Goal: Task Accomplishment & Management: Use online tool/utility

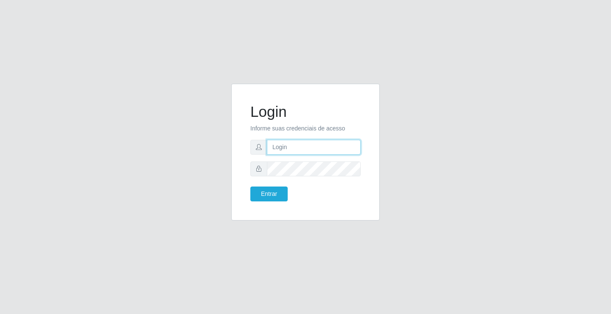
click at [299, 142] on input "text" at bounding box center [314, 147] width 94 height 15
click at [299, 152] on input "ed" at bounding box center [314, 147] width 94 height 15
type input "ediane@ideal"
click at [251, 186] on button "Entrar" at bounding box center [269, 193] width 37 height 15
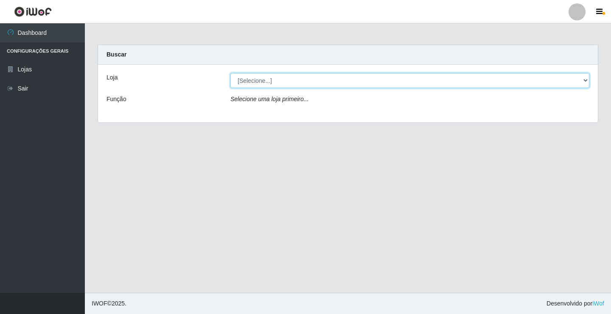
drag, startPoint x: 265, startPoint y: 82, endPoint x: 264, endPoint y: 87, distance: 5.5
click at [265, 82] on select "[Selecione...] Ideal - Conceição" at bounding box center [410, 80] width 359 height 15
select select "231"
click at [231, 73] on select "[Selecione...] Ideal - Conceição" at bounding box center [410, 80] width 359 height 15
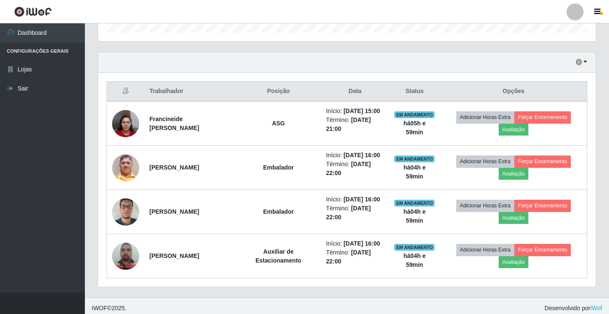
scroll to position [276, 0]
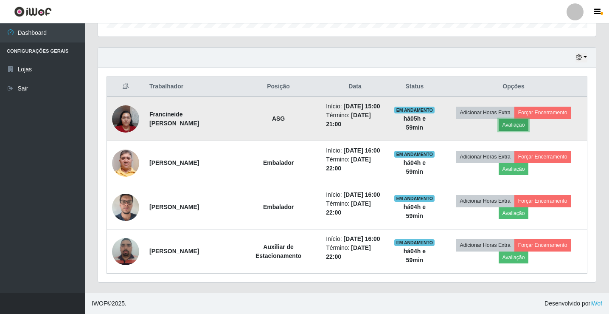
click at [515, 124] on button "Avaliação" at bounding box center [514, 125] width 30 height 12
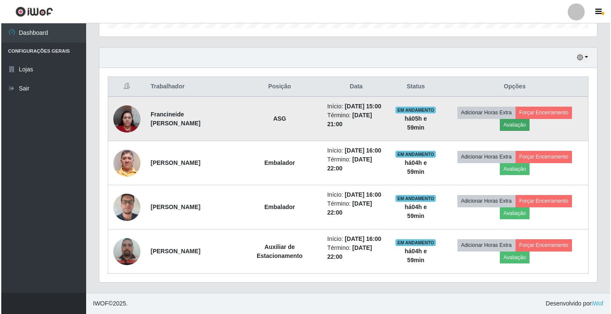
scroll to position [176, 494]
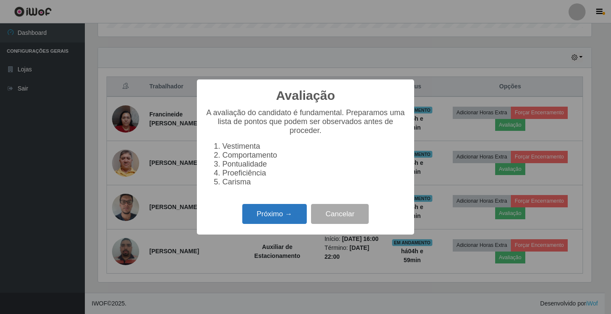
click at [273, 212] on button "Próximo →" at bounding box center [274, 214] width 65 height 20
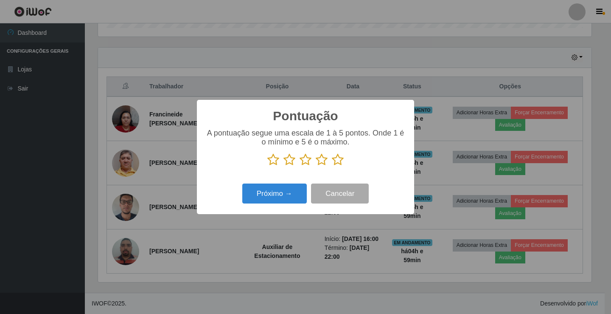
click at [333, 161] on icon at bounding box center [338, 159] width 12 height 13
click at [332, 166] on input "radio" at bounding box center [332, 166] width 0 height 0
click at [283, 161] on p at bounding box center [306, 159] width 200 height 13
click at [291, 163] on icon at bounding box center [290, 159] width 12 height 13
click at [284, 166] on input "radio" at bounding box center [284, 166] width 0 height 0
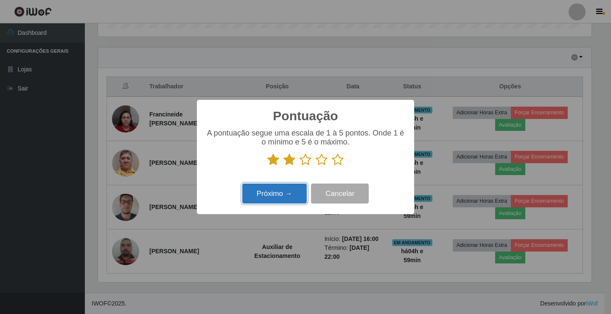
click at [279, 196] on button "Próximo →" at bounding box center [274, 193] width 65 height 20
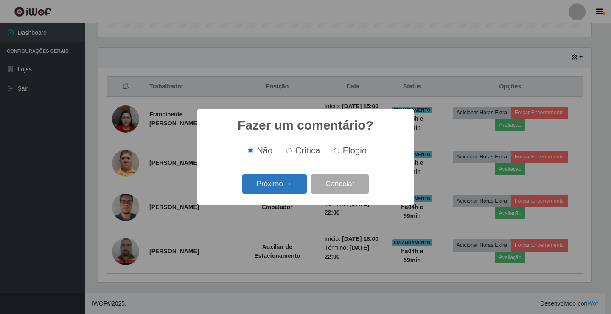
click at [277, 192] on button "Próximo →" at bounding box center [274, 184] width 65 height 20
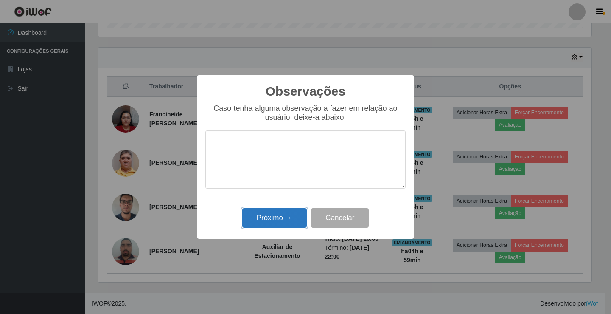
click at [277, 210] on button "Próximo →" at bounding box center [274, 218] width 65 height 20
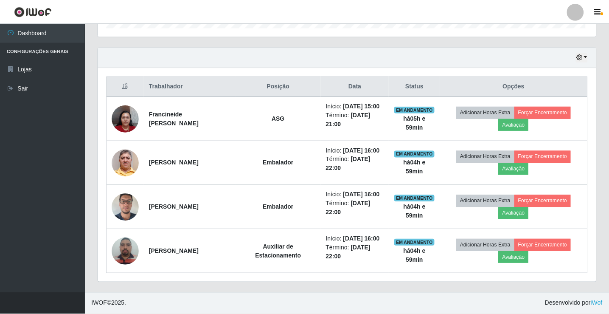
scroll to position [176, 498]
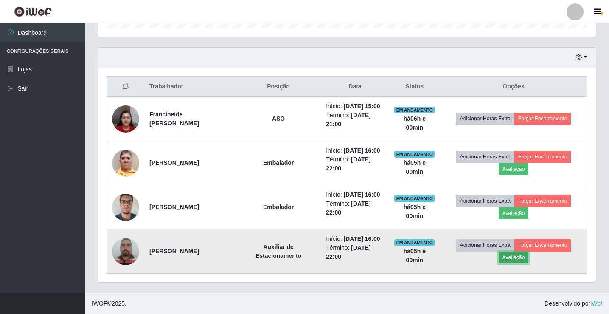
click at [513, 258] on button "Avaliação" at bounding box center [514, 257] width 30 height 12
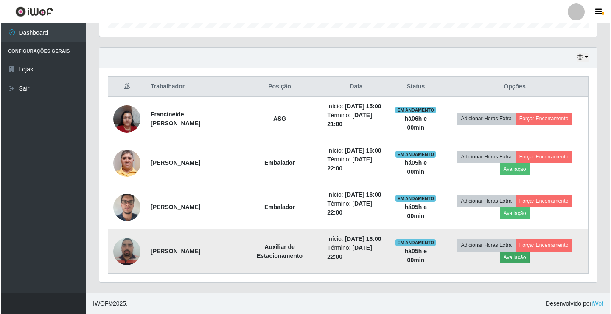
scroll to position [176, 494]
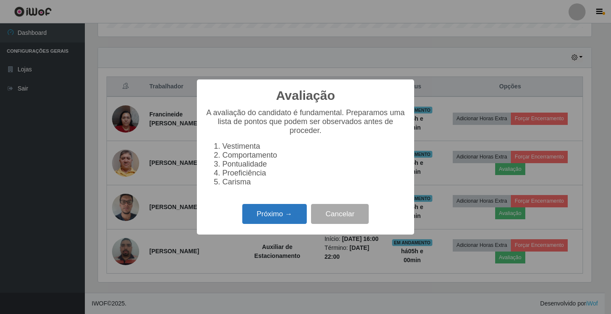
click at [296, 219] on button "Próximo →" at bounding box center [274, 214] width 65 height 20
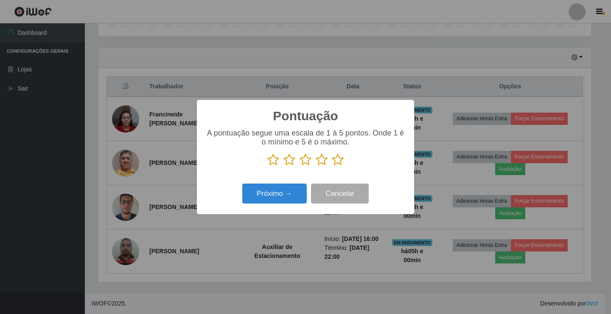
click at [323, 160] on icon at bounding box center [322, 159] width 12 height 13
click at [316, 166] on input "radio" at bounding box center [316, 166] width 0 height 0
click at [294, 203] on button "Próximo →" at bounding box center [274, 193] width 65 height 20
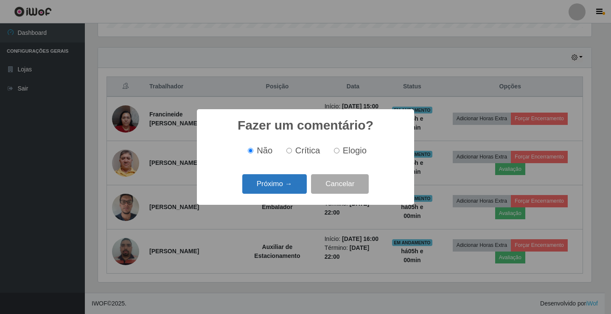
click at [296, 184] on button "Próximo →" at bounding box center [274, 184] width 65 height 20
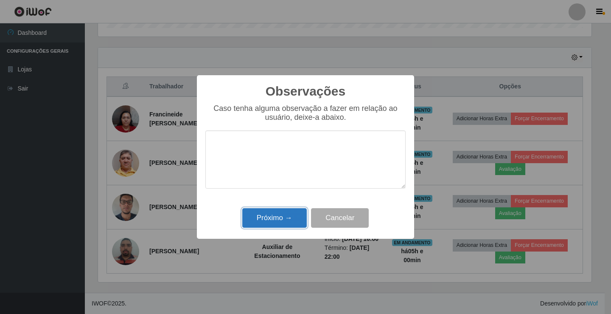
click at [287, 219] on button "Próximo →" at bounding box center [274, 218] width 65 height 20
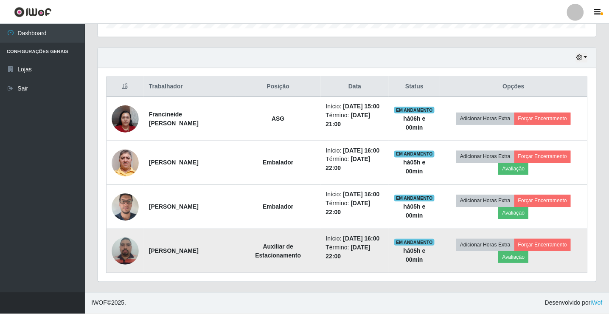
scroll to position [176, 498]
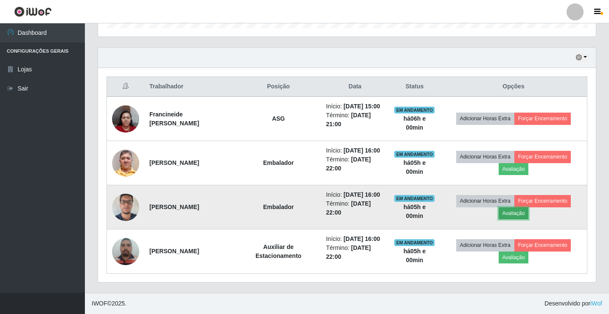
click at [509, 213] on button "Avaliação" at bounding box center [514, 213] width 30 height 12
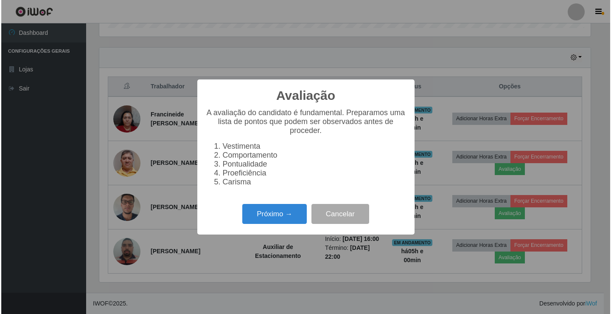
scroll to position [176, 494]
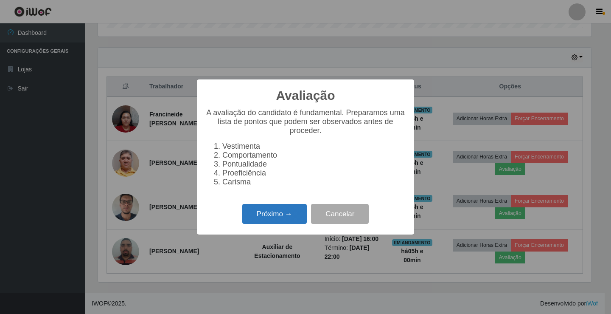
click at [288, 209] on button "Próximo →" at bounding box center [274, 214] width 65 height 20
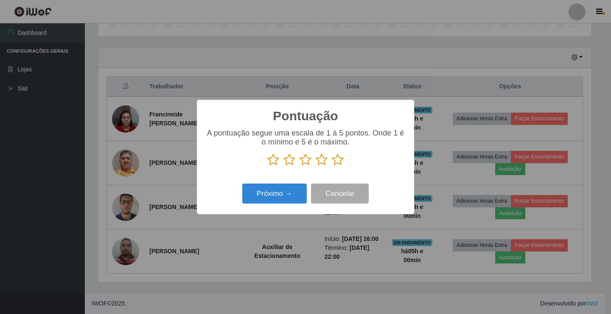
scroll to position [424442, 424124]
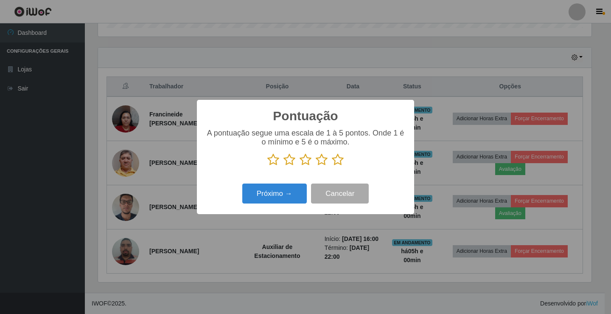
click at [322, 161] on icon at bounding box center [322, 159] width 12 height 13
click at [316, 166] on input "radio" at bounding box center [316, 166] width 0 height 0
click at [288, 197] on button "Próximo →" at bounding box center [274, 193] width 65 height 20
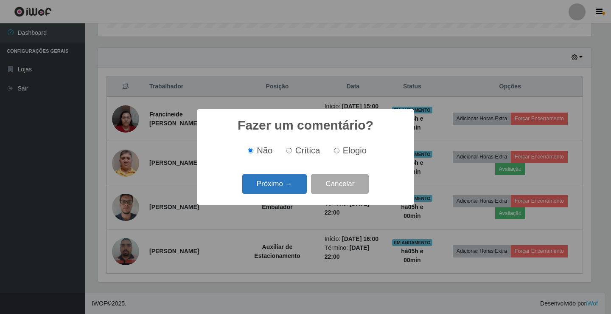
click at [285, 192] on button "Próximo →" at bounding box center [274, 184] width 65 height 20
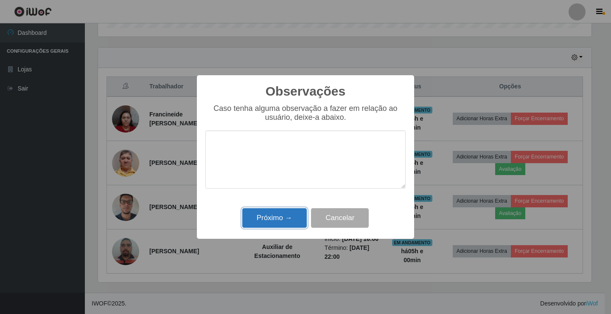
click at [281, 217] on button "Próximo →" at bounding box center [274, 218] width 65 height 20
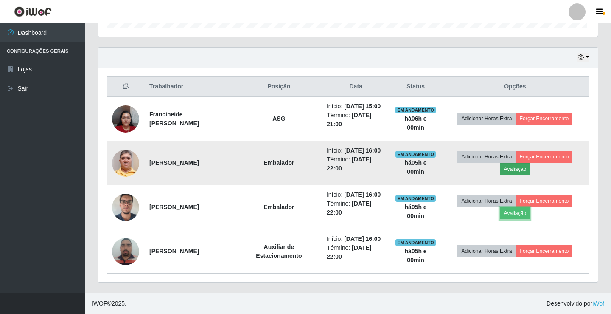
scroll to position [176, 498]
click at [510, 170] on button "Avaliação" at bounding box center [514, 169] width 30 height 12
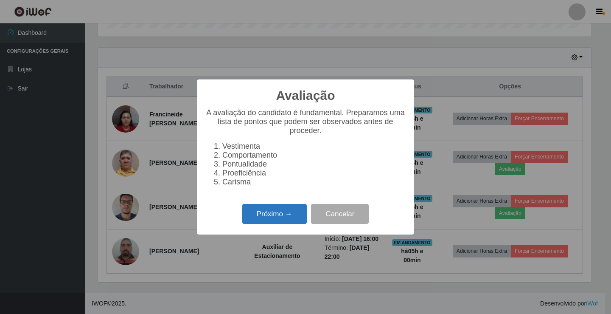
click at [290, 214] on button "Próximo →" at bounding box center [274, 214] width 65 height 20
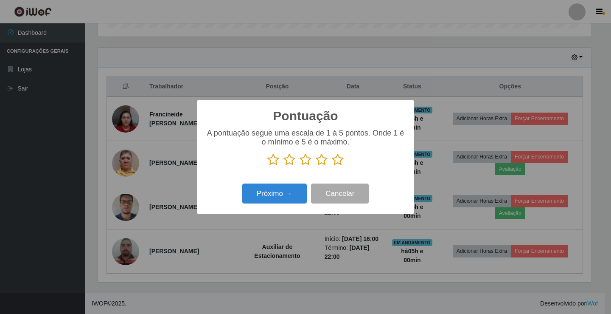
click at [324, 164] on icon at bounding box center [322, 159] width 12 height 13
click at [316, 166] on input "radio" at bounding box center [316, 166] width 0 height 0
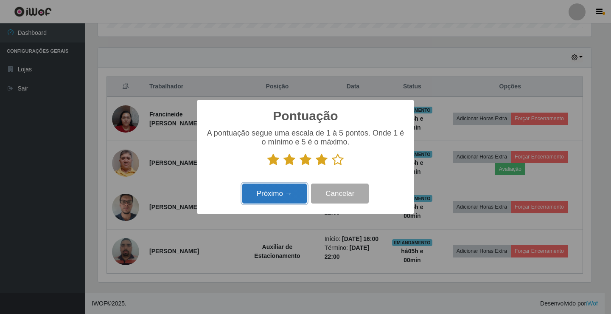
click at [295, 189] on button "Próximo →" at bounding box center [274, 193] width 65 height 20
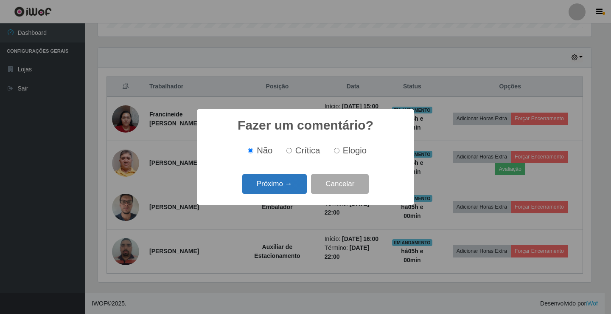
click at [294, 189] on button "Próximo →" at bounding box center [274, 184] width 65 height 20
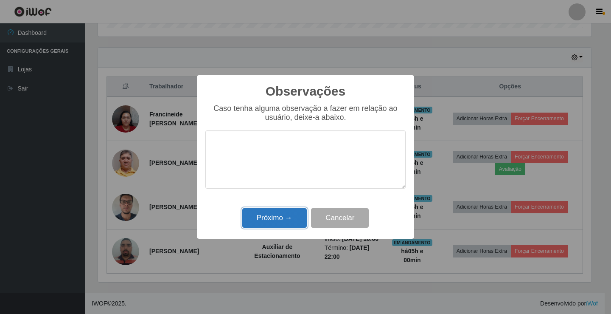
click at [292, 227] on button "Próximo →" at bounding box center [274, 218] width 65 height 20
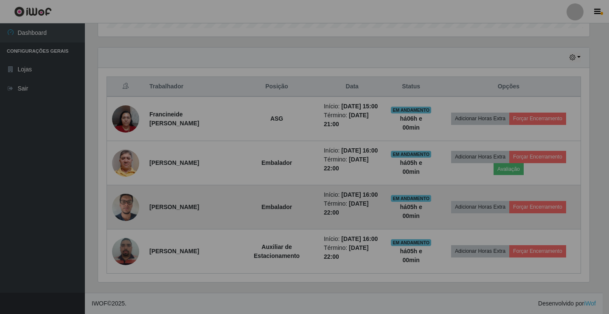
scroll to position [176, 498]
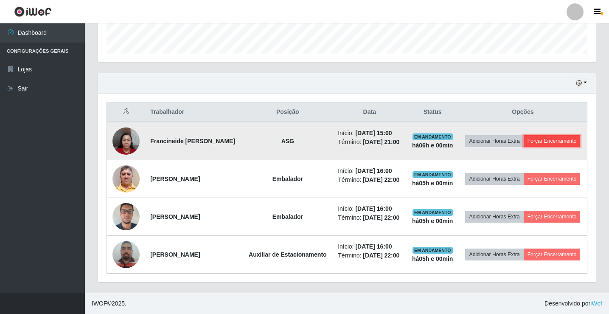
click at [524, 135] on button "Forçar Encerramento" at bounding box center [552, 141] width 57 height 12
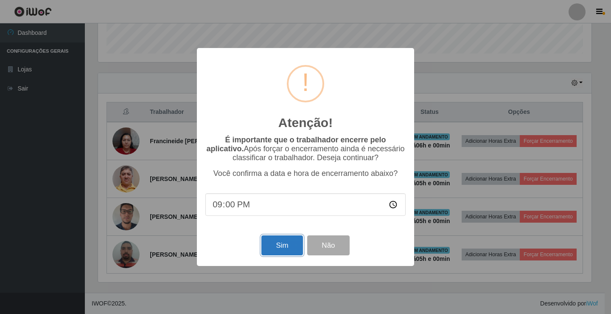
click at [278, 246] on button "Sim" at bounding box center [282, 245] width 41 height 20
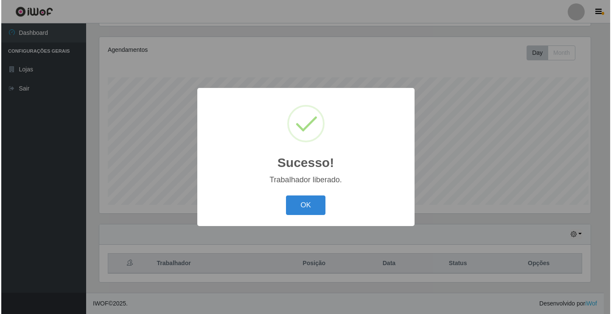
scroll to position [0, 0]
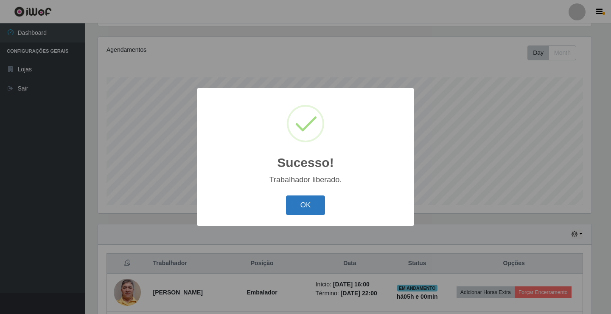
click at [318, 208] on button "OK" at bounding box center [305, 205] width 39 height 20
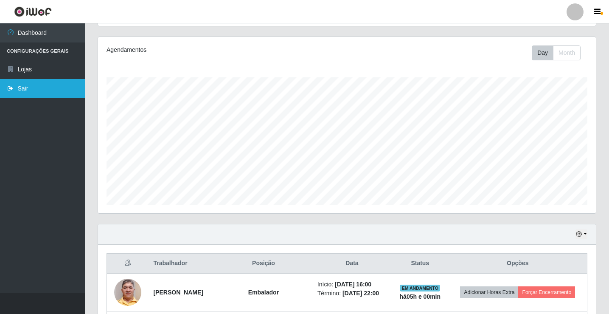
click at [39, 85] on link "Sair" at bounding box center [42, 88] width 85 height 19
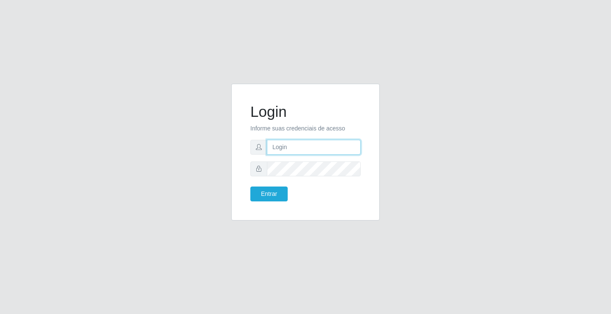
drag, startPoint x: 0, startPoint y: 0, endPoint x: 305, endPoint y: 146, distance: 338.6
click at [305, 146] on input "text" at bounding box center [314, 147] width 94 height 15
type input "giovanny@ideal"
click at [310, 149] on input "giovanny@ideal" at bounding box center [314, 147] width 94 height 15
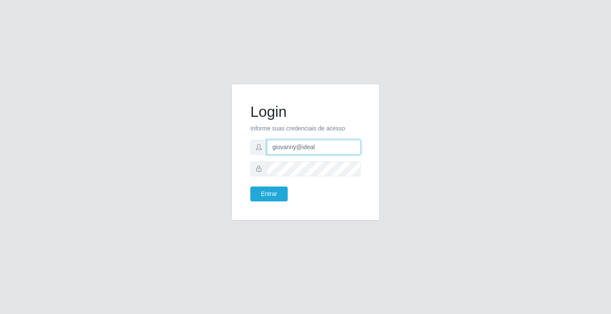
click at [310, 149] on input "giovanny@ideal" at bounding box center [314, 147] width 94 height 15
click at [310, 148] on input "giovanny@ideal" at bounding box center [314, 147] width 94 height 15
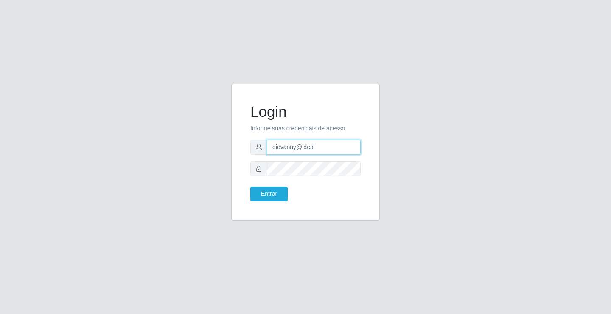
click at [310, 148] on input "giovanny@ideal" at bounding box center [314, 147] width 94 height 15
drag, startPoint x: 282, startPoint y: 188, endPoint x: 286, endPoint y: 186, distance: 4.7
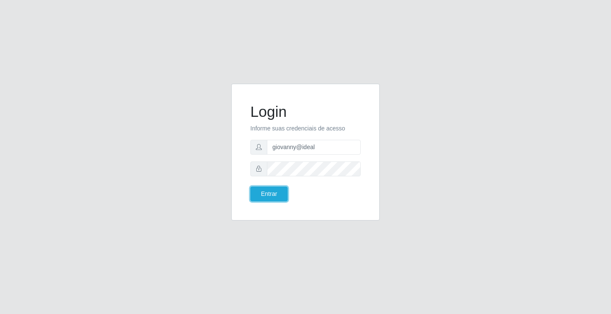
click at [284, 187] on button "Entrar" at bounding box center [269, 193] width 37 height 15
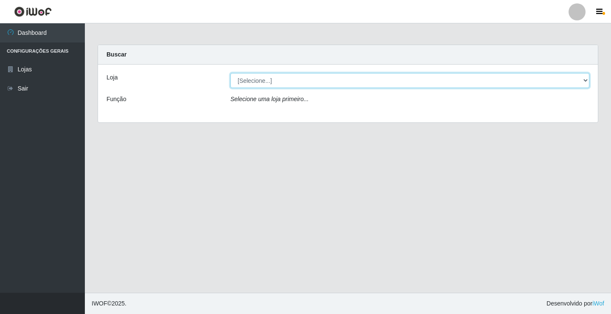
click at [332, 81] on select "[Selecione...] Ideal - Conceição" at bounding box center [410, 80] width 359 height 15
select select "231"
click at [231, 73] on select "[Selecione...] Ideal - Conceição" at bounding box center [410, 80] width 359 height 15
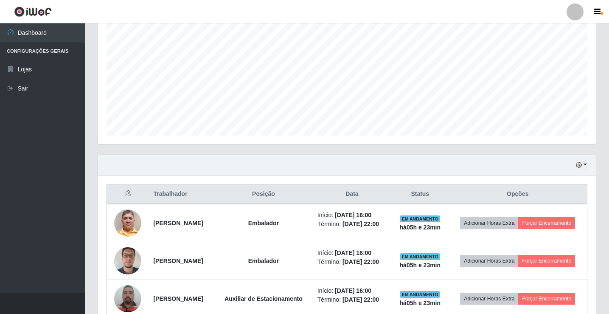
scroll to position [231, 0]
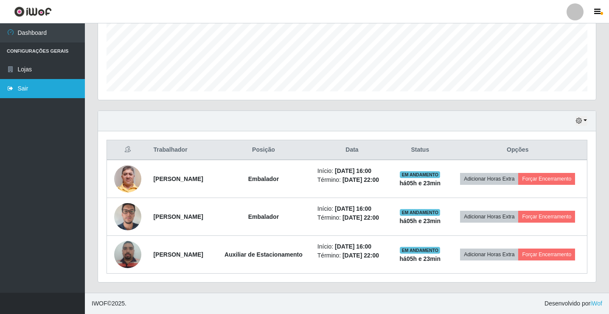
click at [45, 86] on link "Sair" at bounding box center [42, 88] width 85 height 19
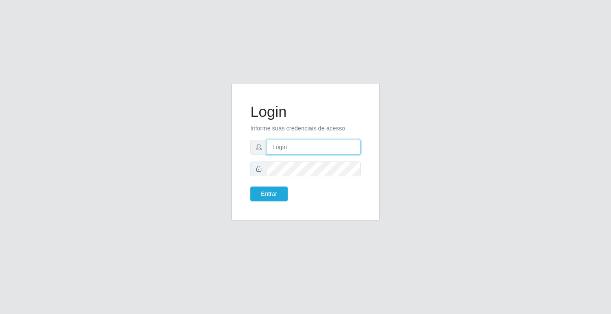
click at [292, 144] on input "text" at bounding box center [314, 147] width 94 height 15
drag, startPoint x: 292, startPoint y: 144, endPoint x: 290, endPoint y: 148, distance: 4.6
click at [291, 147] on input "text" at bounding box center [314, 147] width 94 height 15
type input "giovanny@ideal"
click at [299, 147] on input "giovanny@ideal" at bounding box center [314, 147] width 94 height 15
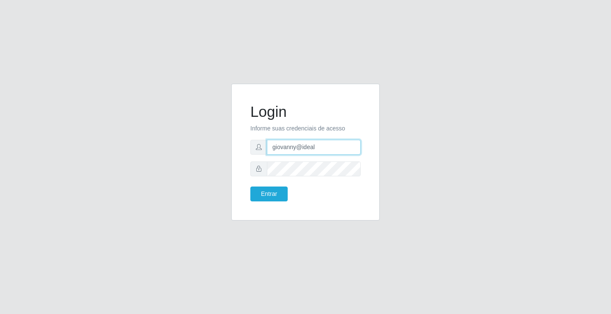
click at [299, 147] on input "giovanny@ideal" at bounding box center [314, 147] width 94 height 15
click at [280, 193] on button "Entrar" at bounding box center [269, 193] width 37 height 15
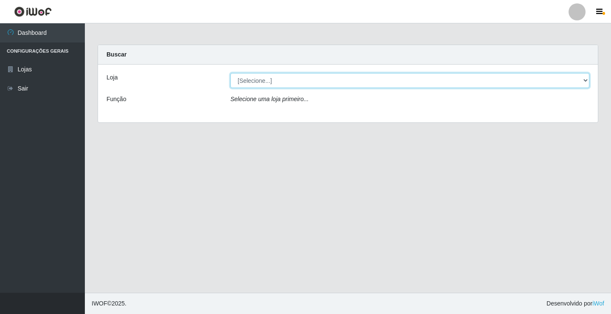
click at [588, 81] on select "[Selecione...] Ideal - Conceição" at bounding box center [410, 80] width 359 height 15
select select "231"
click at [231, 73] on select "[Selecione...] Ideal - Conceição" at bounding box center [410, 80] width 359 height 15
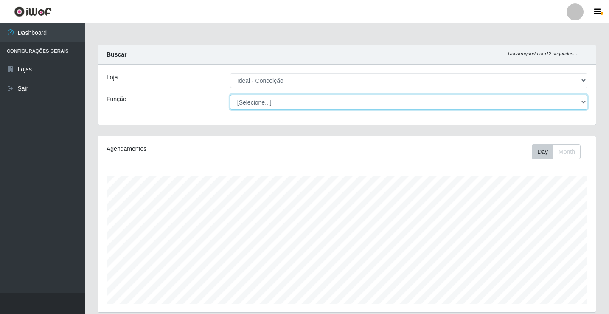
click at [584, 101] on select "[Selecione...] ASG ASG + ASG ++ Auxiliar de Estacionamento Auxiliar de Estacion…" at bounding box center [409, 102] width 358 height 15
select select "16"
click at [230, 95] on select "[Selecione...] ASG ASG + ASG ++ Auxiliar de Estacionamento Auxiliar de Estacion…" at bounding box center [409, 102] width 358 height 15
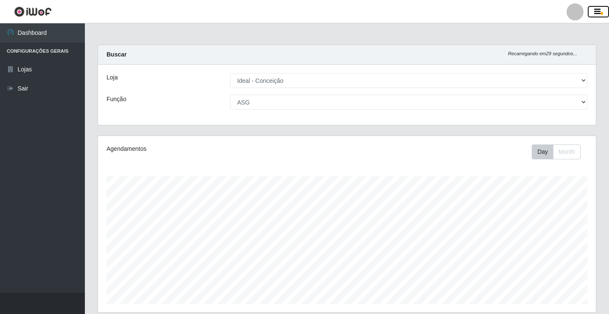
click at [601, 10] on button "button" at bounding box center [598, 12] width 21 height 12
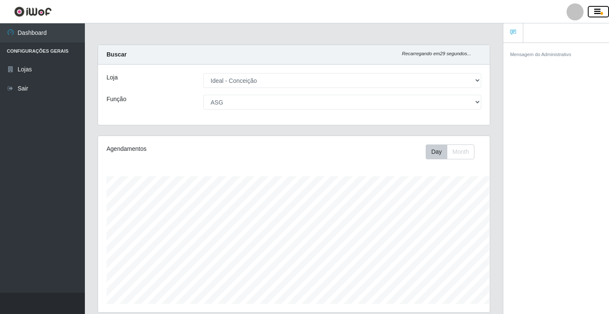
scroll to position [424442, 424226]
click at [600, 8] on icon "button" at bounding box center [597, 12] width 6 height 8
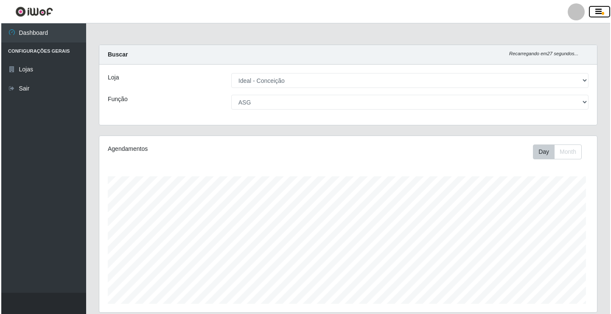
scroll to position [176, 498]
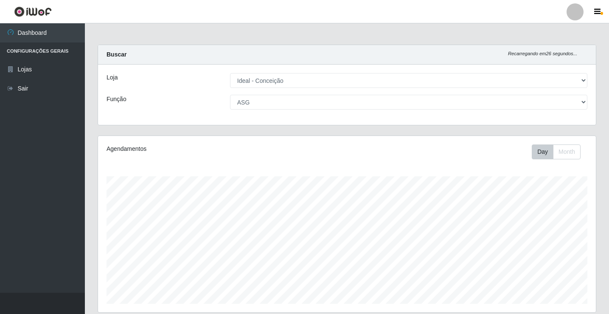
click at [578, 15] on div at bounding box center [575, 11] width 17 height 17
click at [577, 15] on div at bounding box center [575, 11] width 17 height 17
click at [33, 90] on link "Sair" at bounding box center [42, 88] width 85 height 19
